Goal: Transaction & Acquisition: Book appointment/travel/reservation

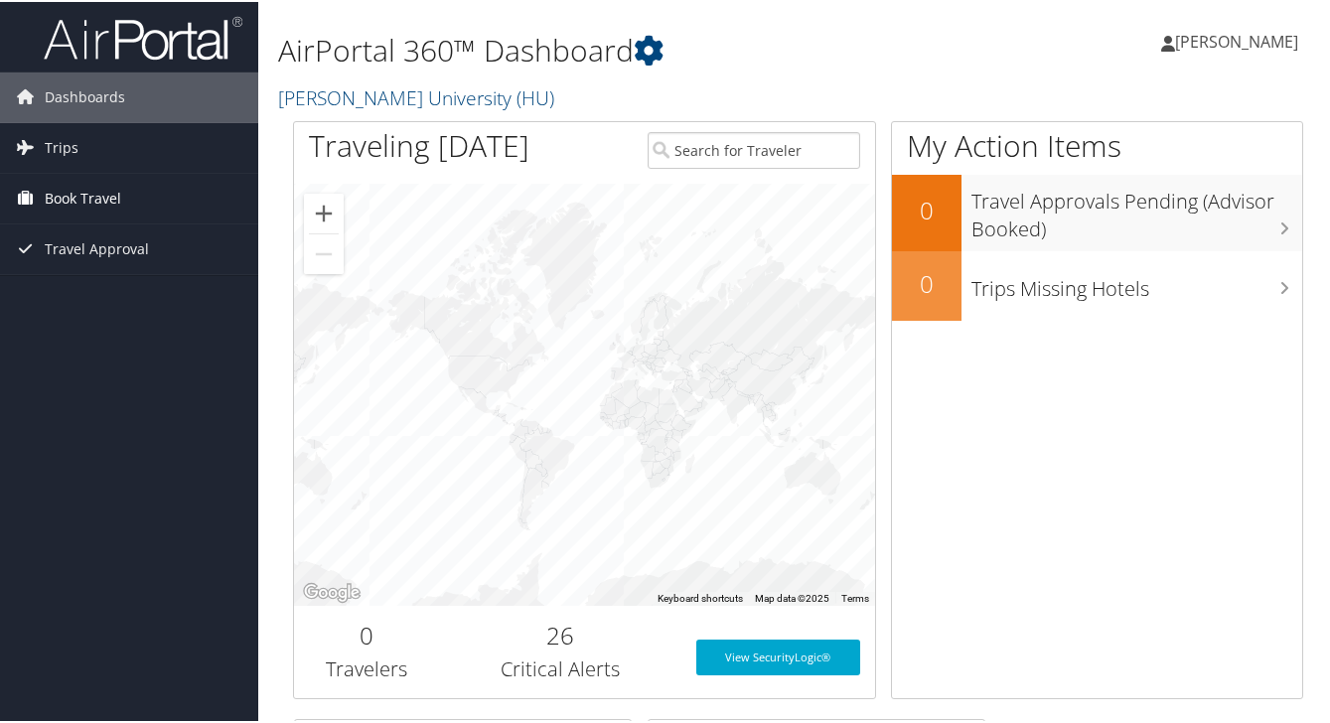
click at [139, 208] on link "Book Travel" at bounding box center [129, 197] width 258 height 50
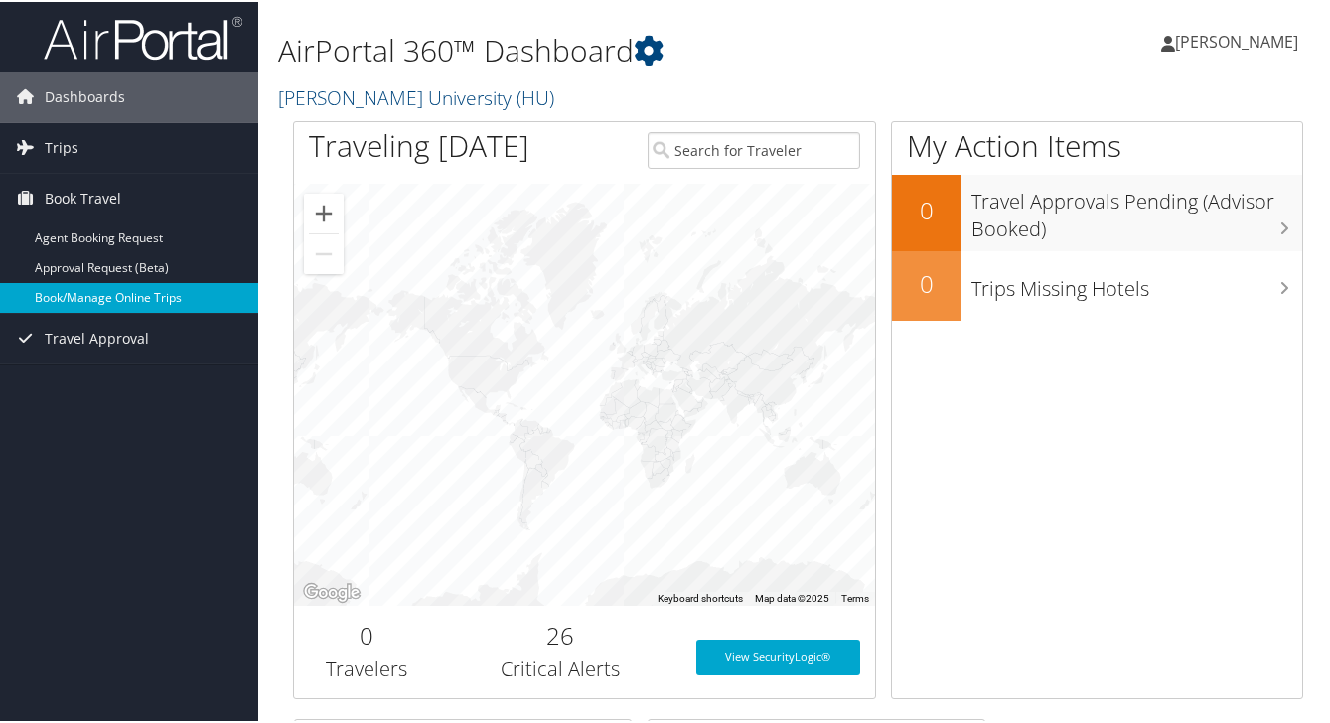
click at [172, 304] on link "Book/Manage Online Trips" at bounding box center [129, 296] width 258 height 30
